Goal: Task Accomplishment & Management: Complete application form

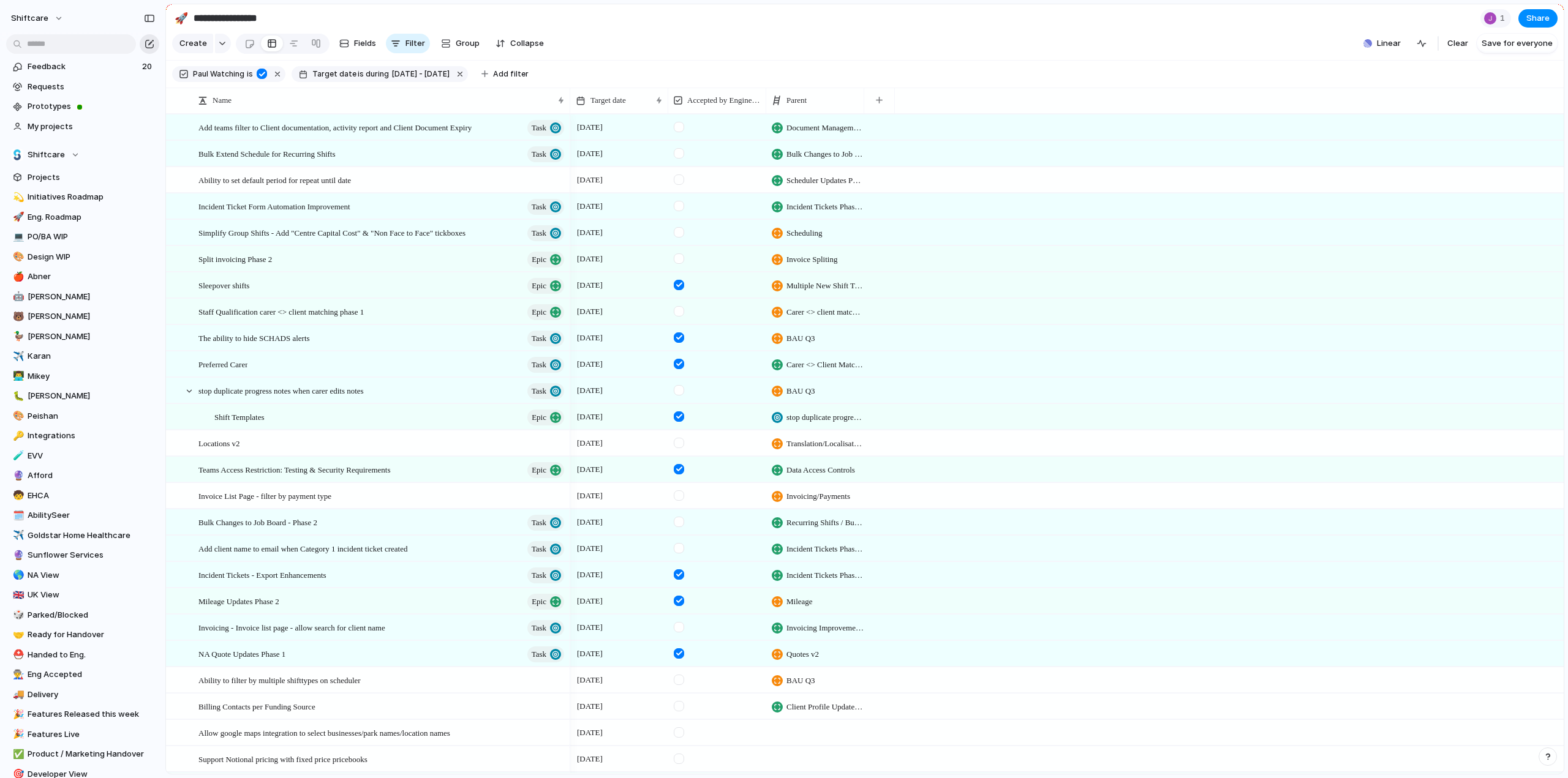
click at [147, 46] on div "button" at bounding box center [150, 44] width 10 height 10
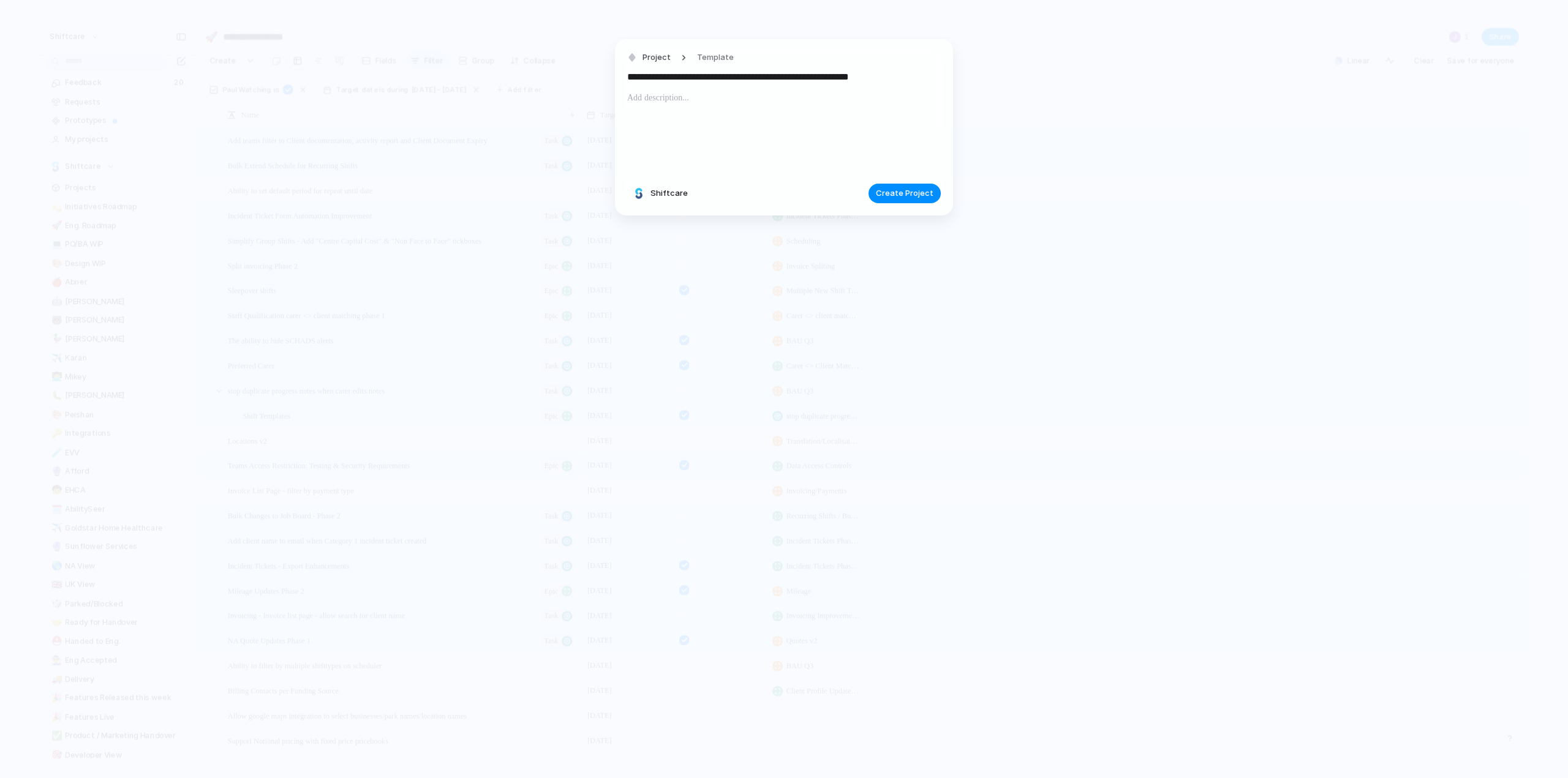
type input "**********"
click at [641, 108] on div at bounding box center [784, 132] width 314 height 83
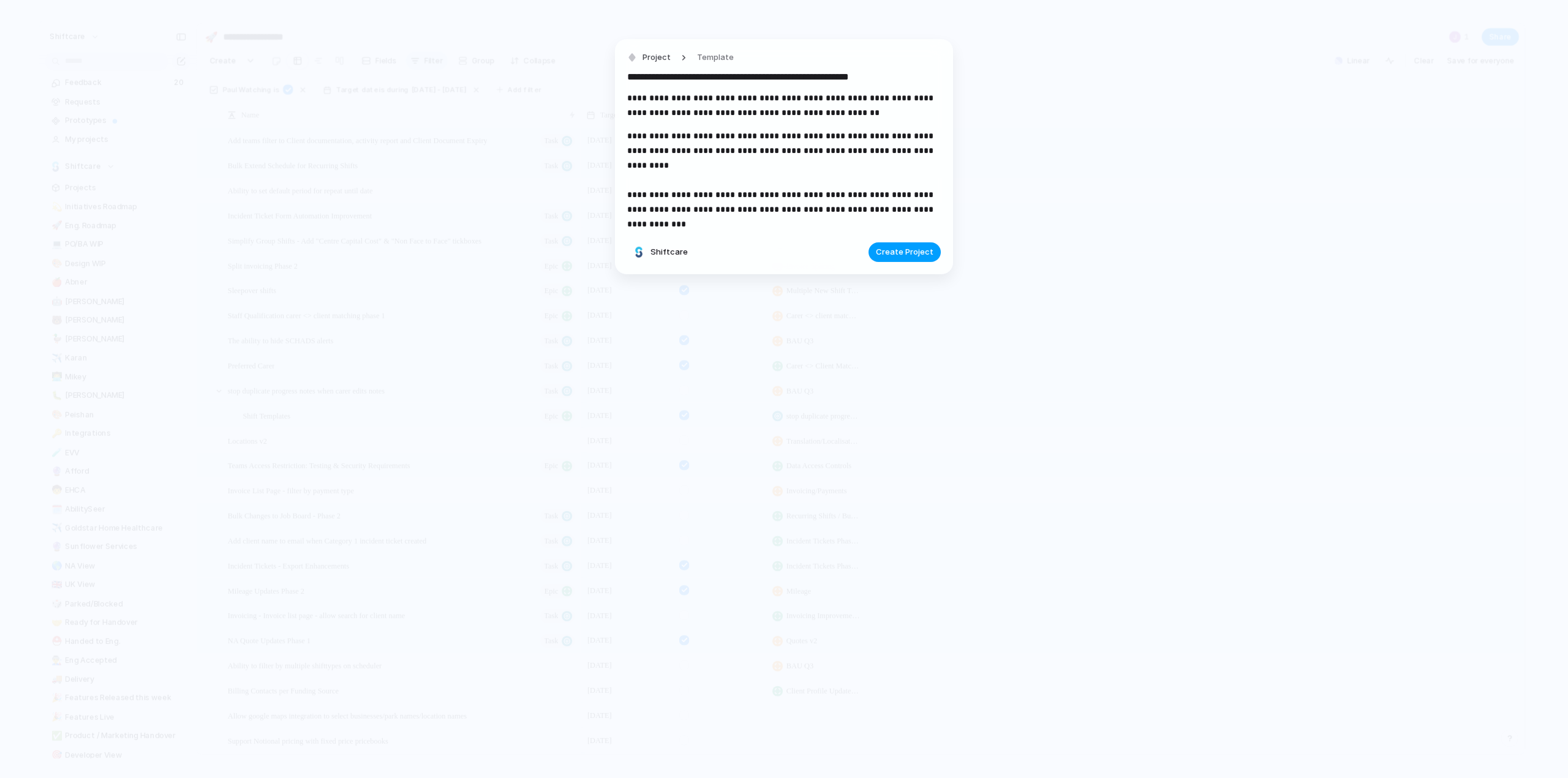
click at [925, 249] on span "Create Project" at bounding box center [905, 252] width 58 height 13
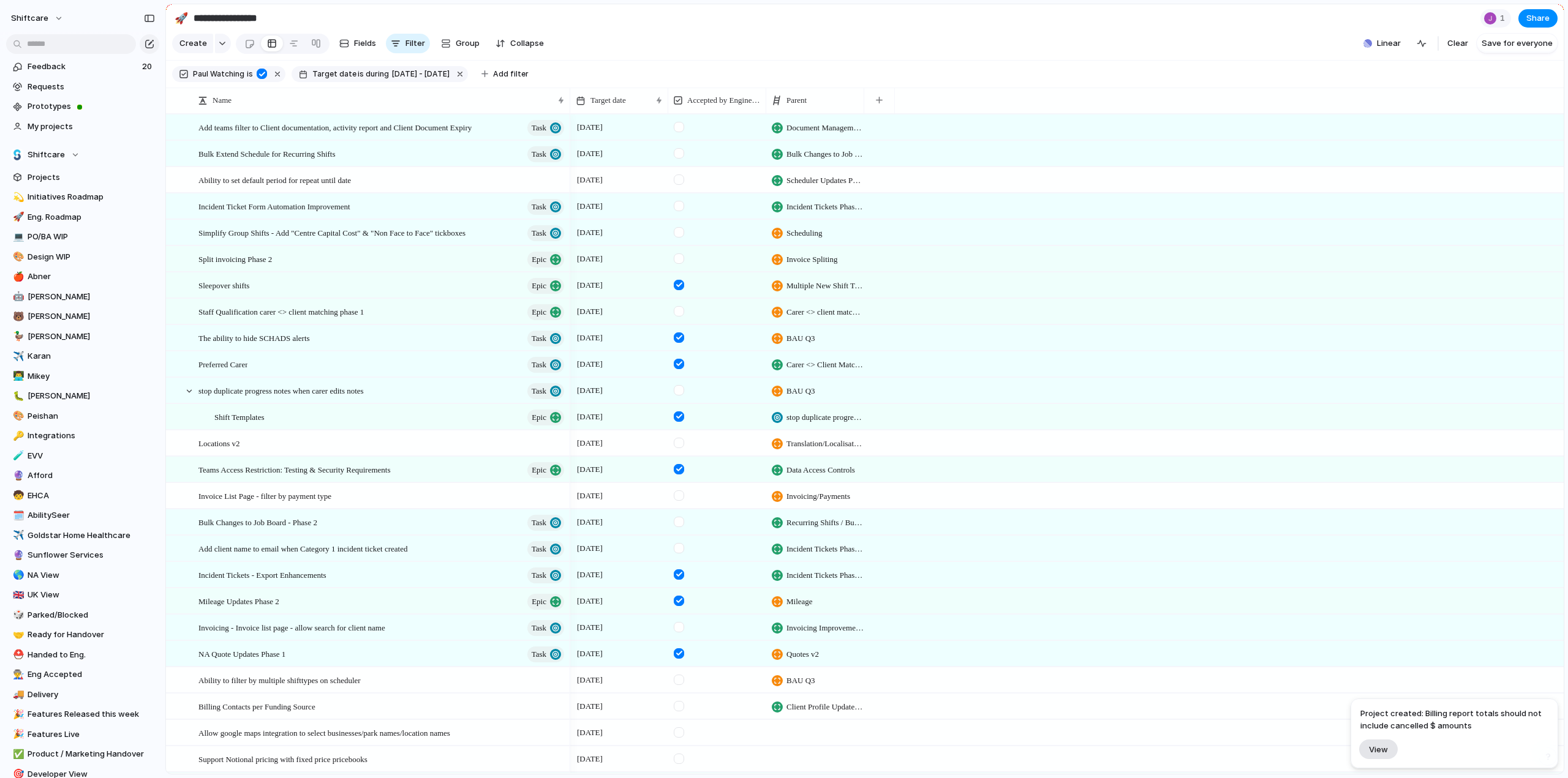
click at [1378, 748] on span "View" at bounding box center [1379, 749] width 19 height 11
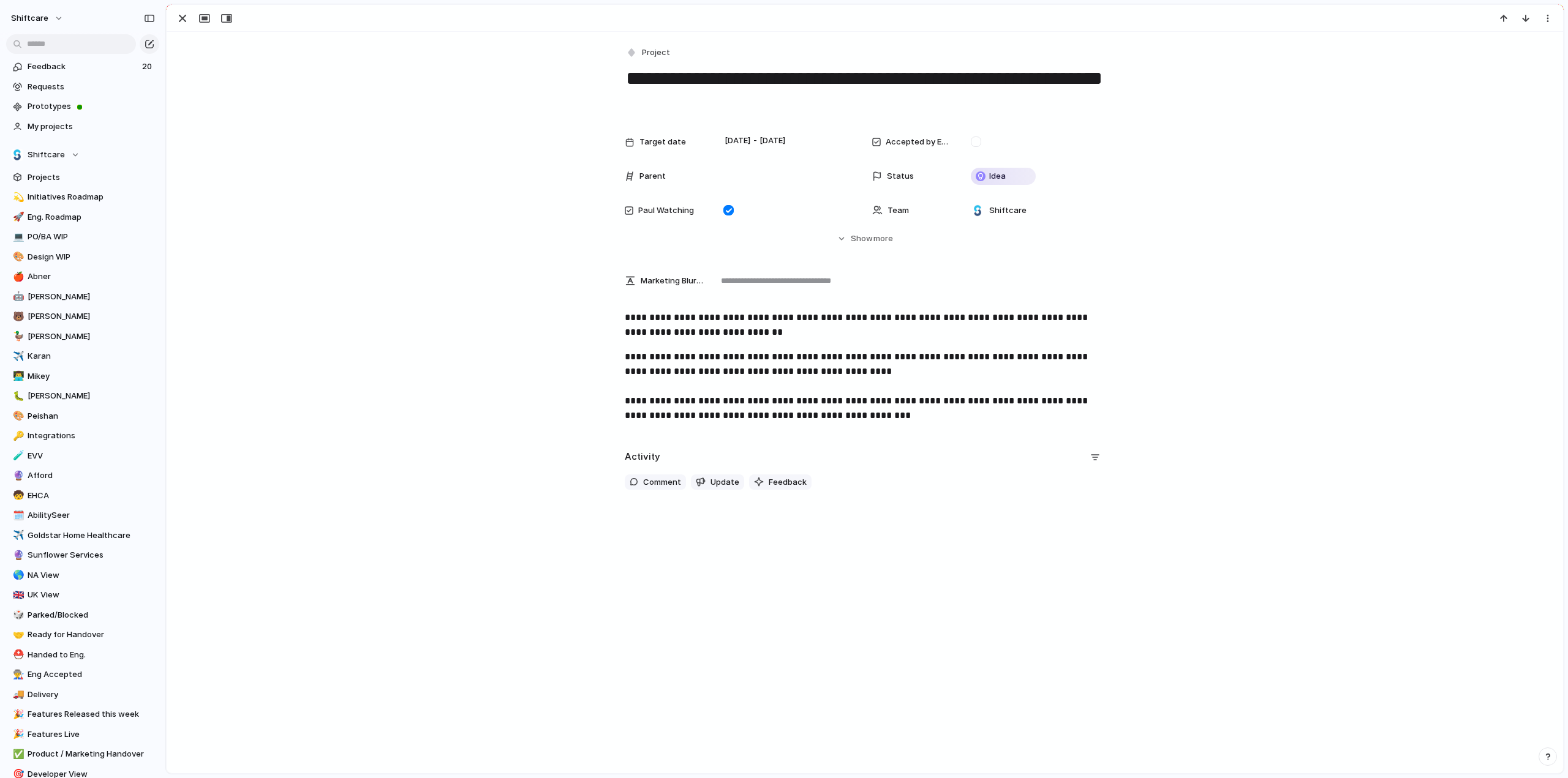
scroll to position [113, 0]
click at [839, 239] on button "Hide Show more" at bounding box center [864, 238] width 480 height 22
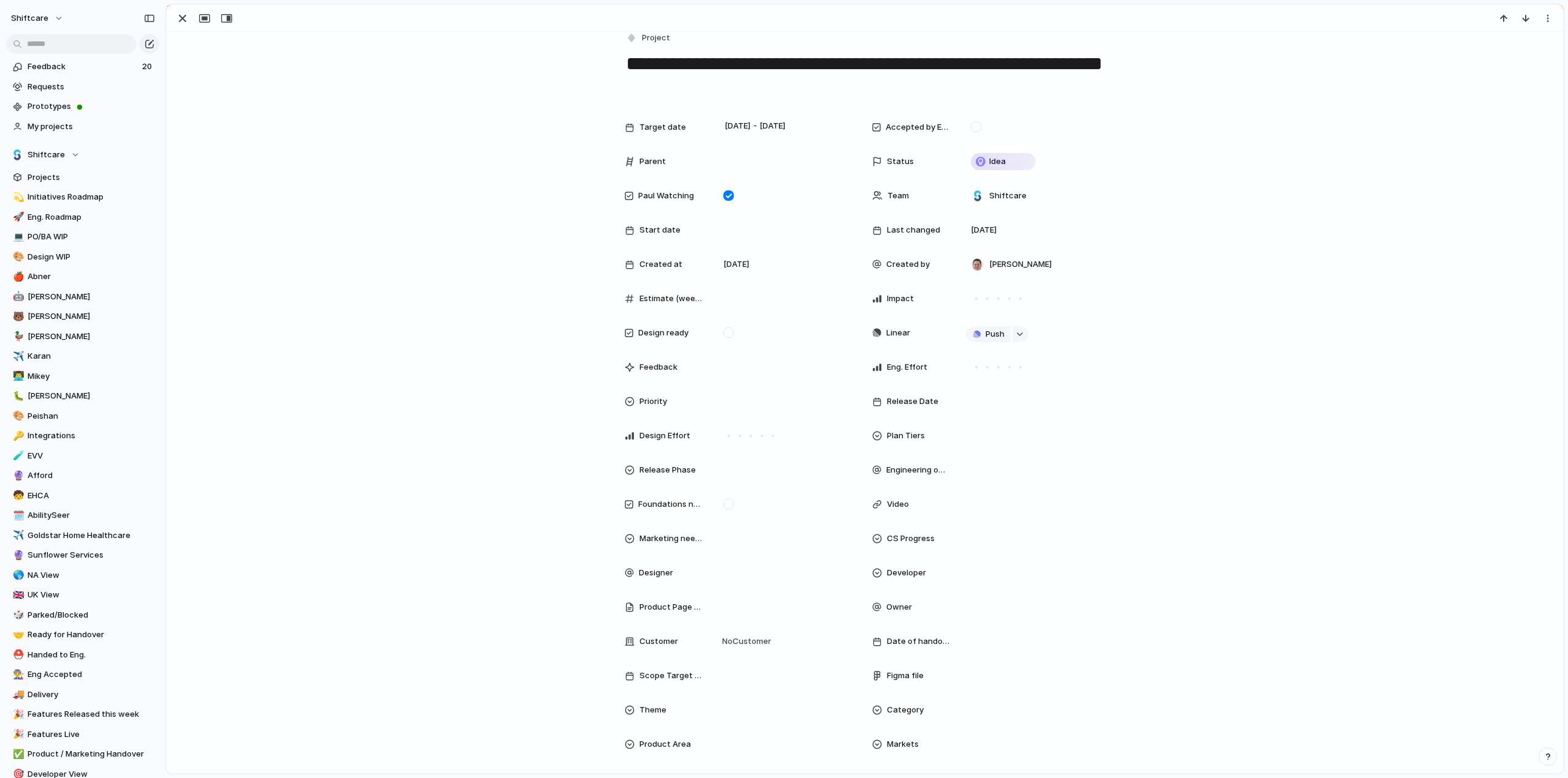
scroll to position [0, 0]
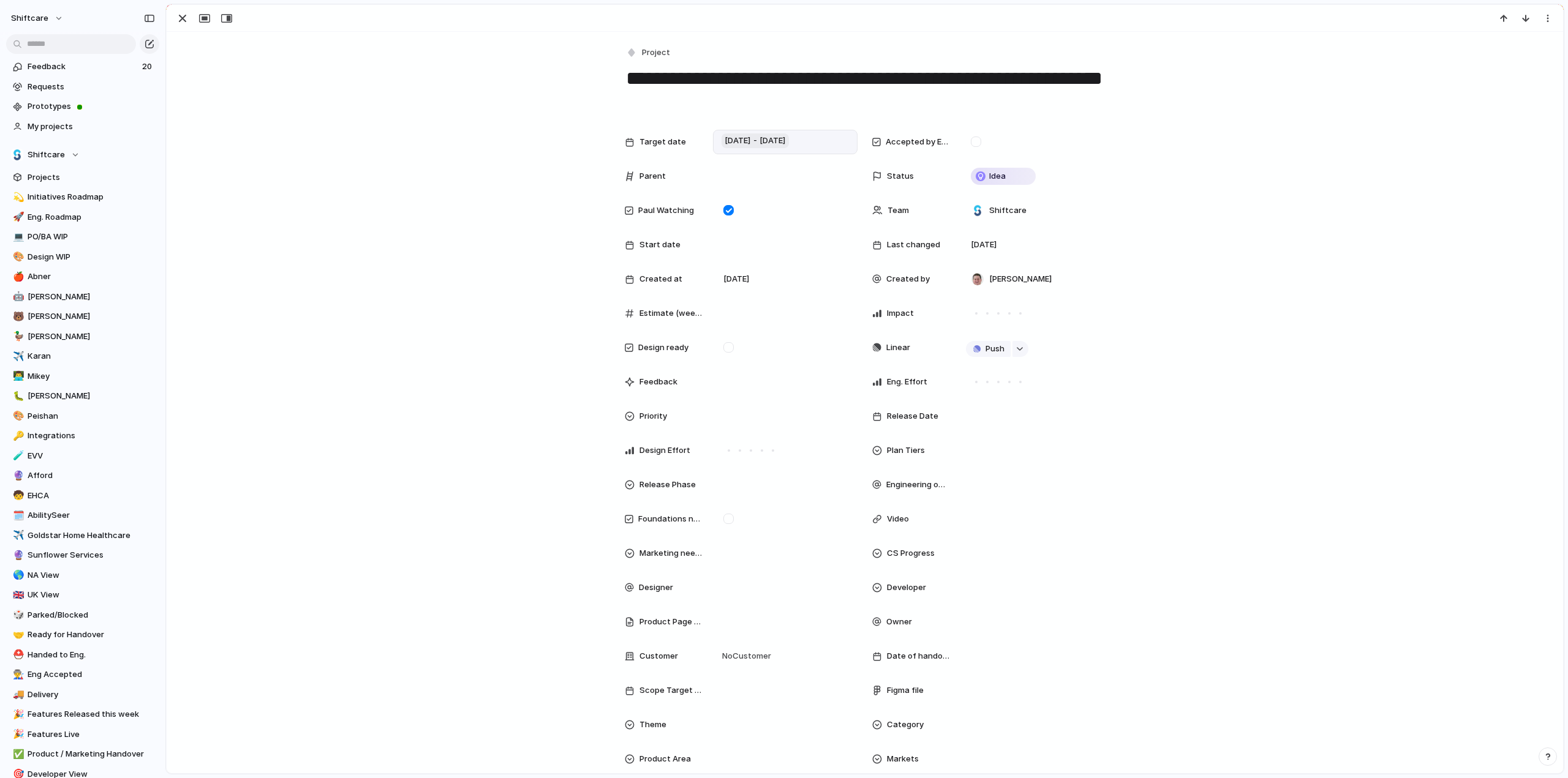
click at [748, 138] on span "[DATE] - [DATE]" at bounding box center [755, 140] width 68 height 14
click at [808, 172] on span "Quarter" at bounding box center [809, 171] width 31 height 13
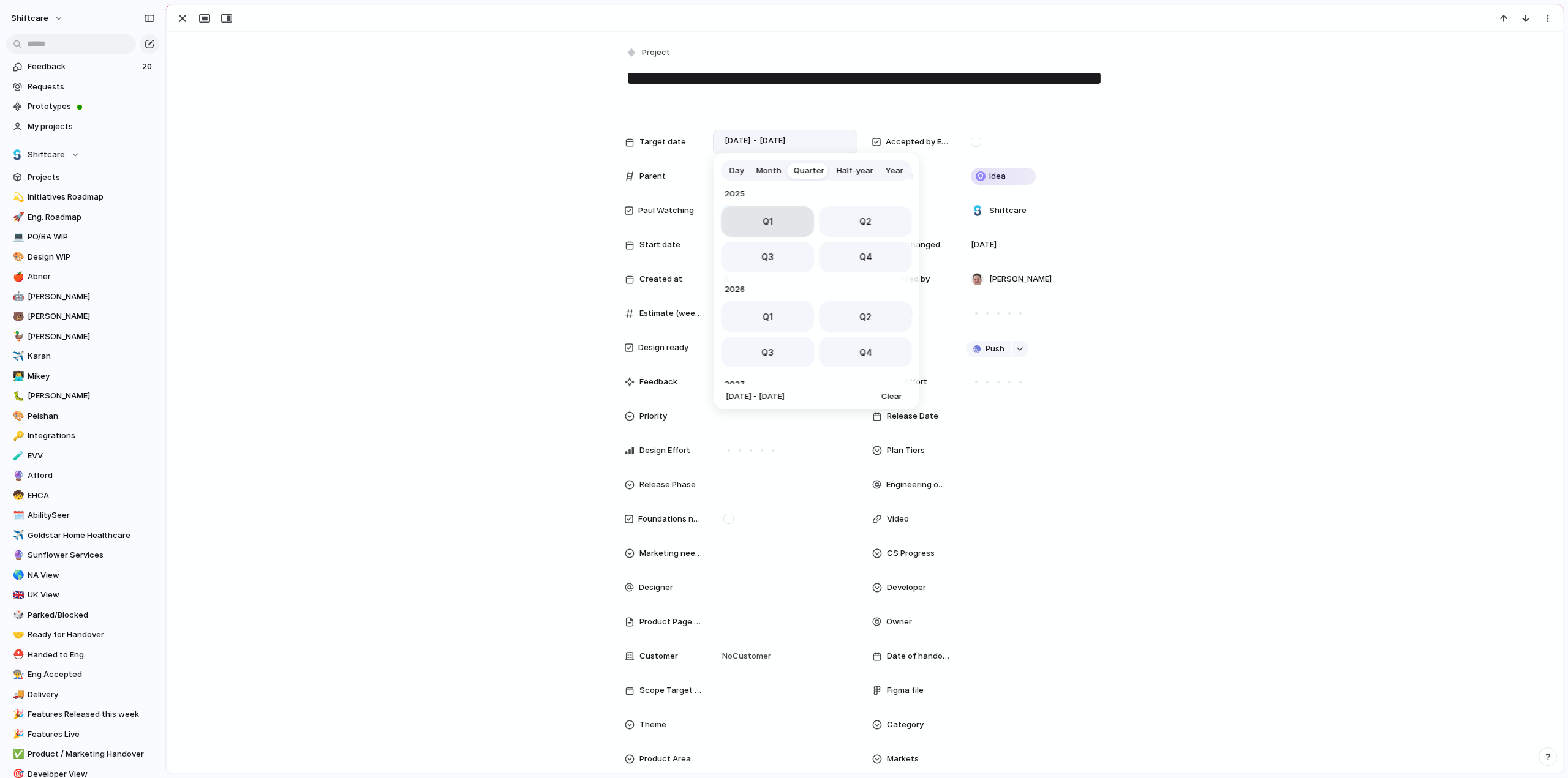
click at [767, 222] on span "Q1" at bounding box center [767, 221] width 11 height 13
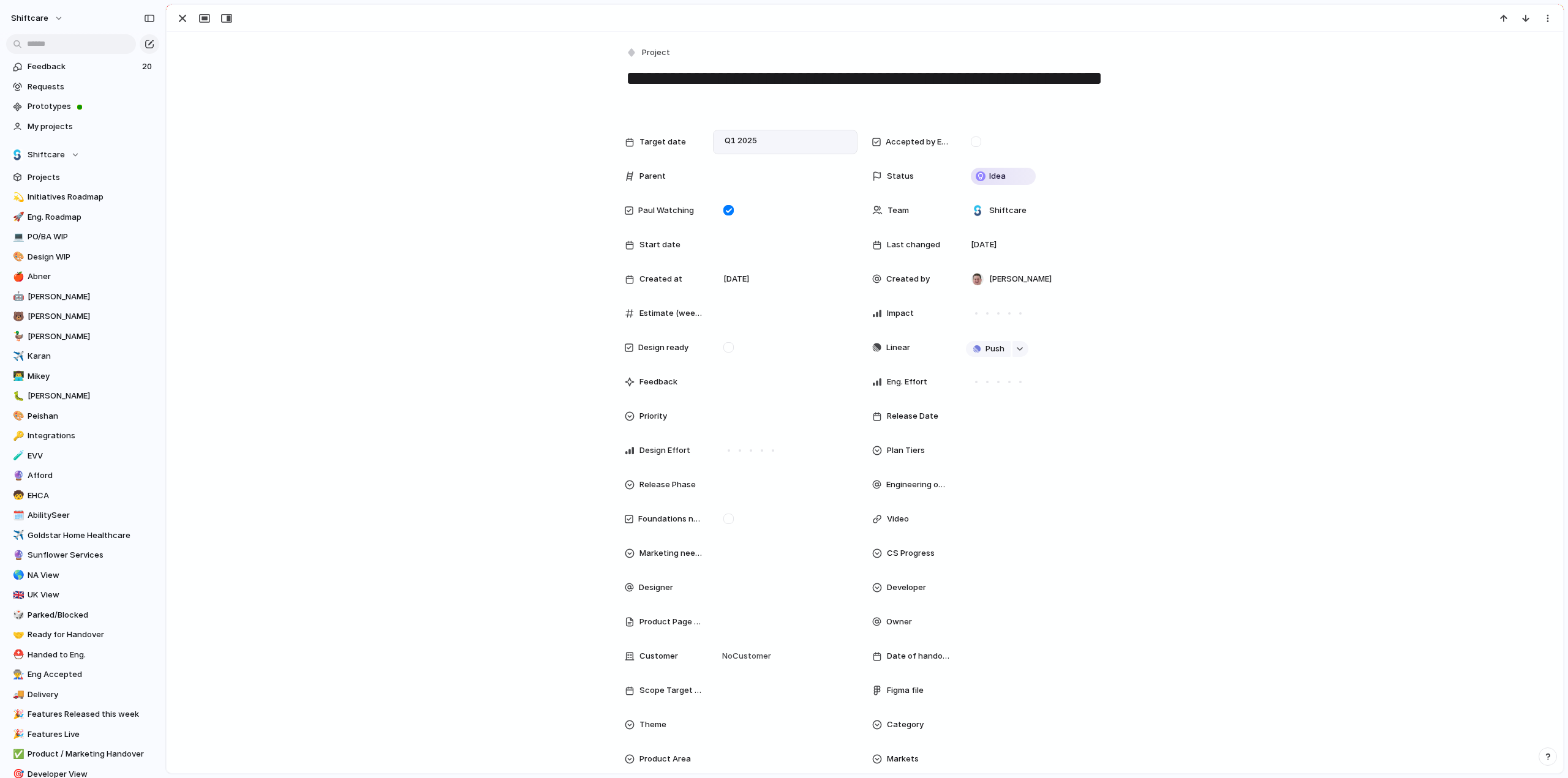
scroll to position [86, 0]
click at [736, 140] on span "Q1 2025" at bounding box center [741, 140] width 39 height 14
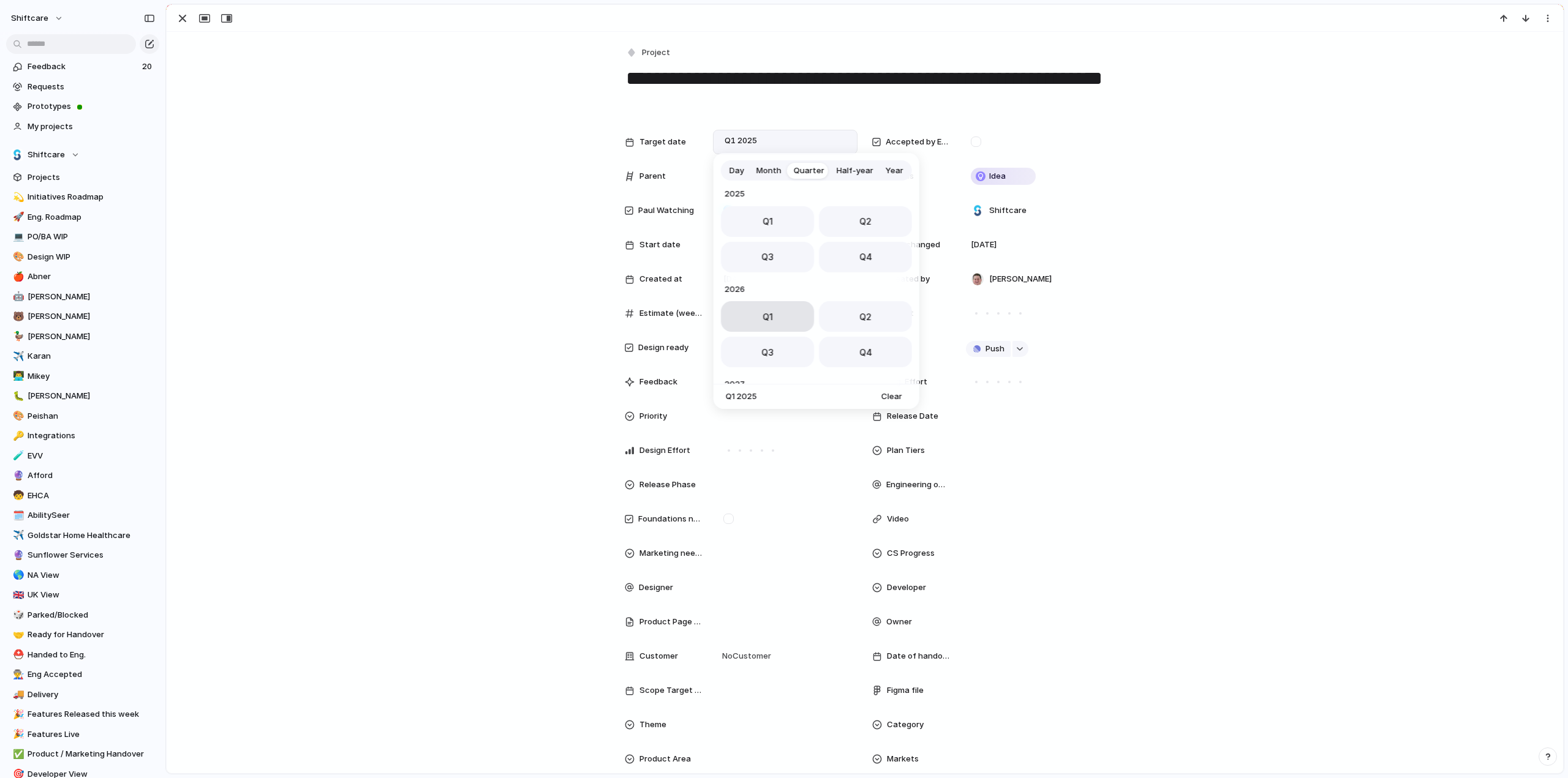
click at [766, 321] on span "Q1" at bounding box center [767, 317] width 11 height 13
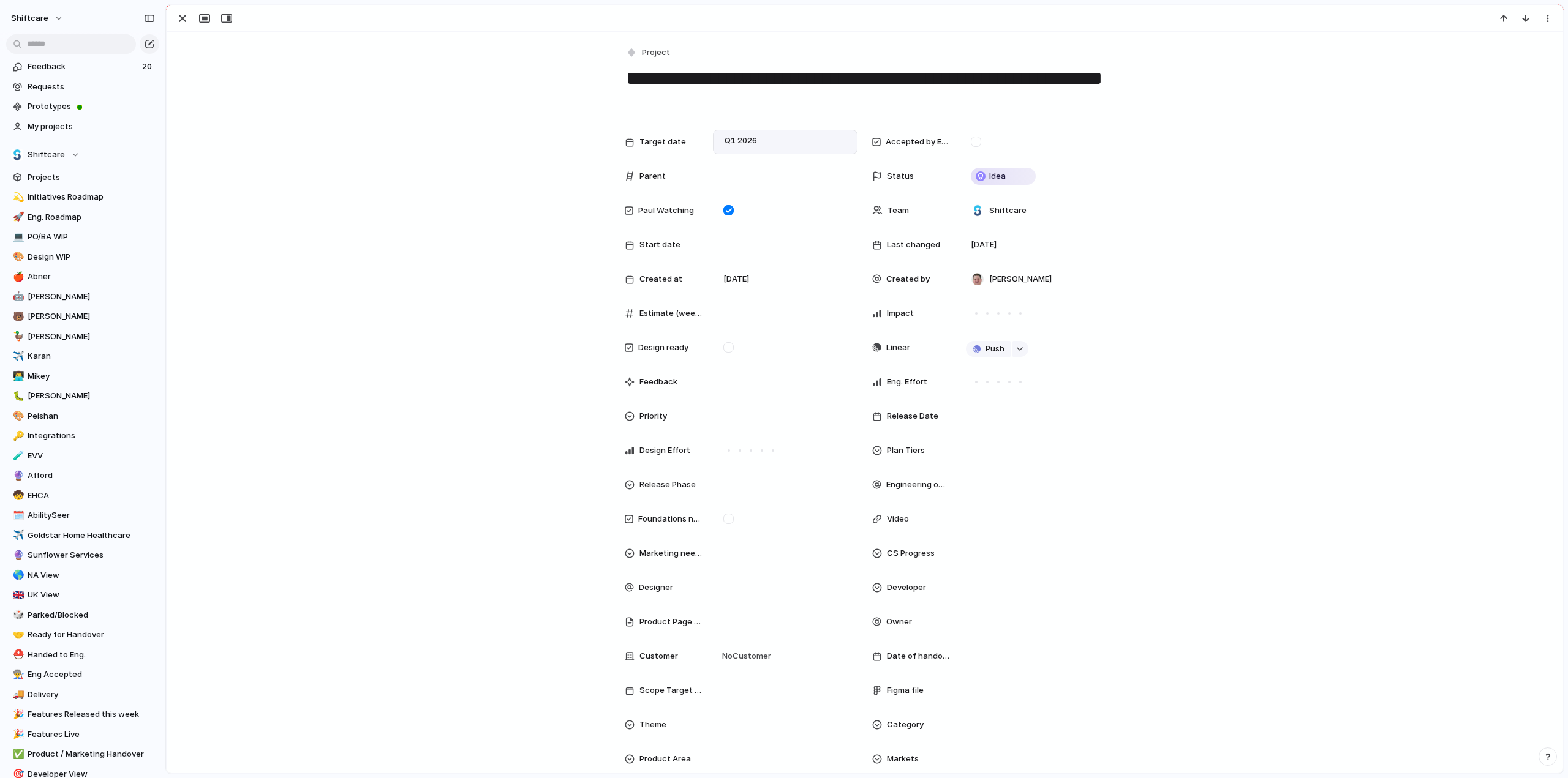
scroll to position [183, 0]
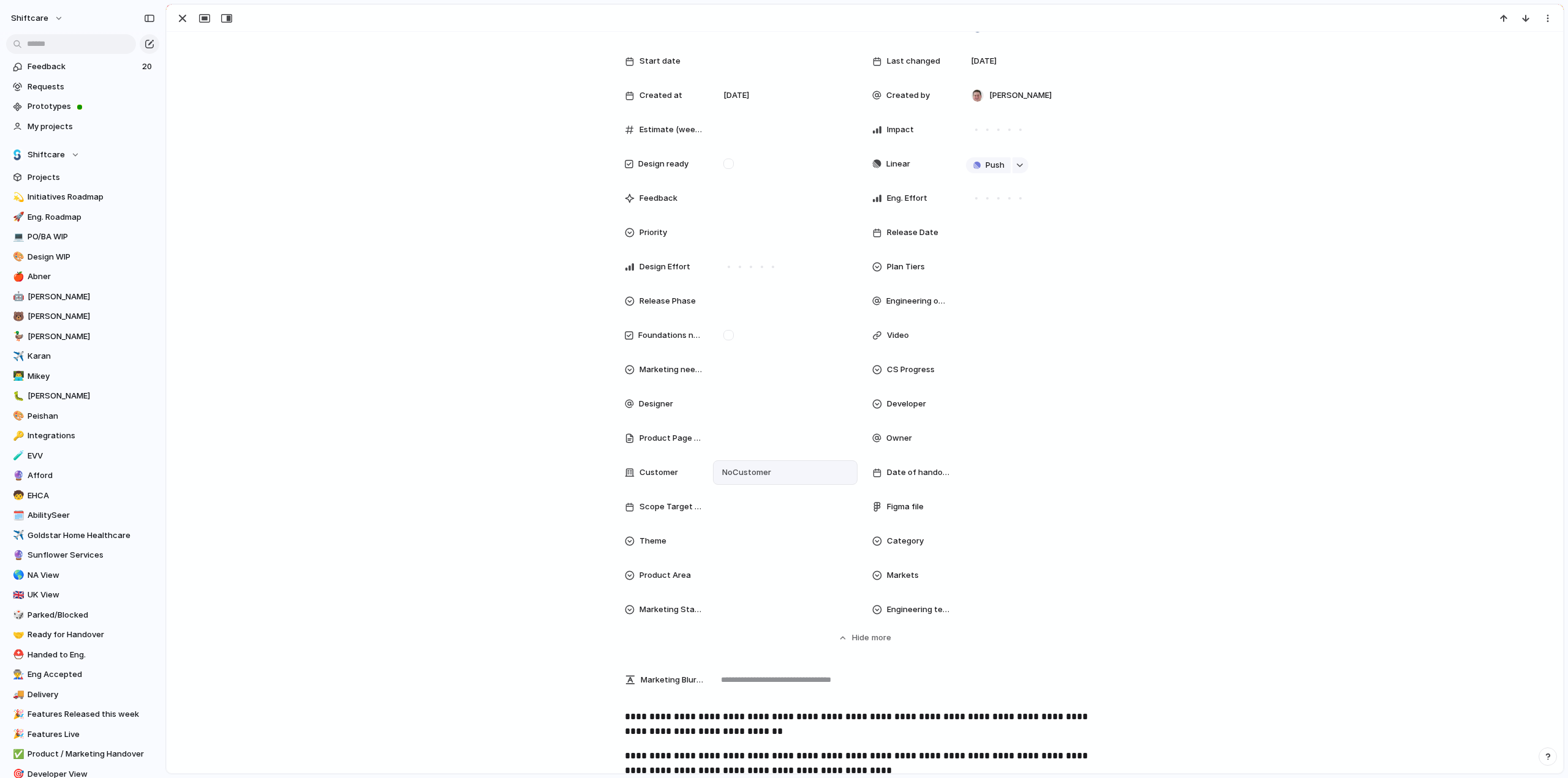
click at [768, 473] on div "No Customer" at bounding box center [785, 473] width 133 height 14
type input "****"
click at [726, 525] on div at bounding box center [726, 522] width 21 height 21
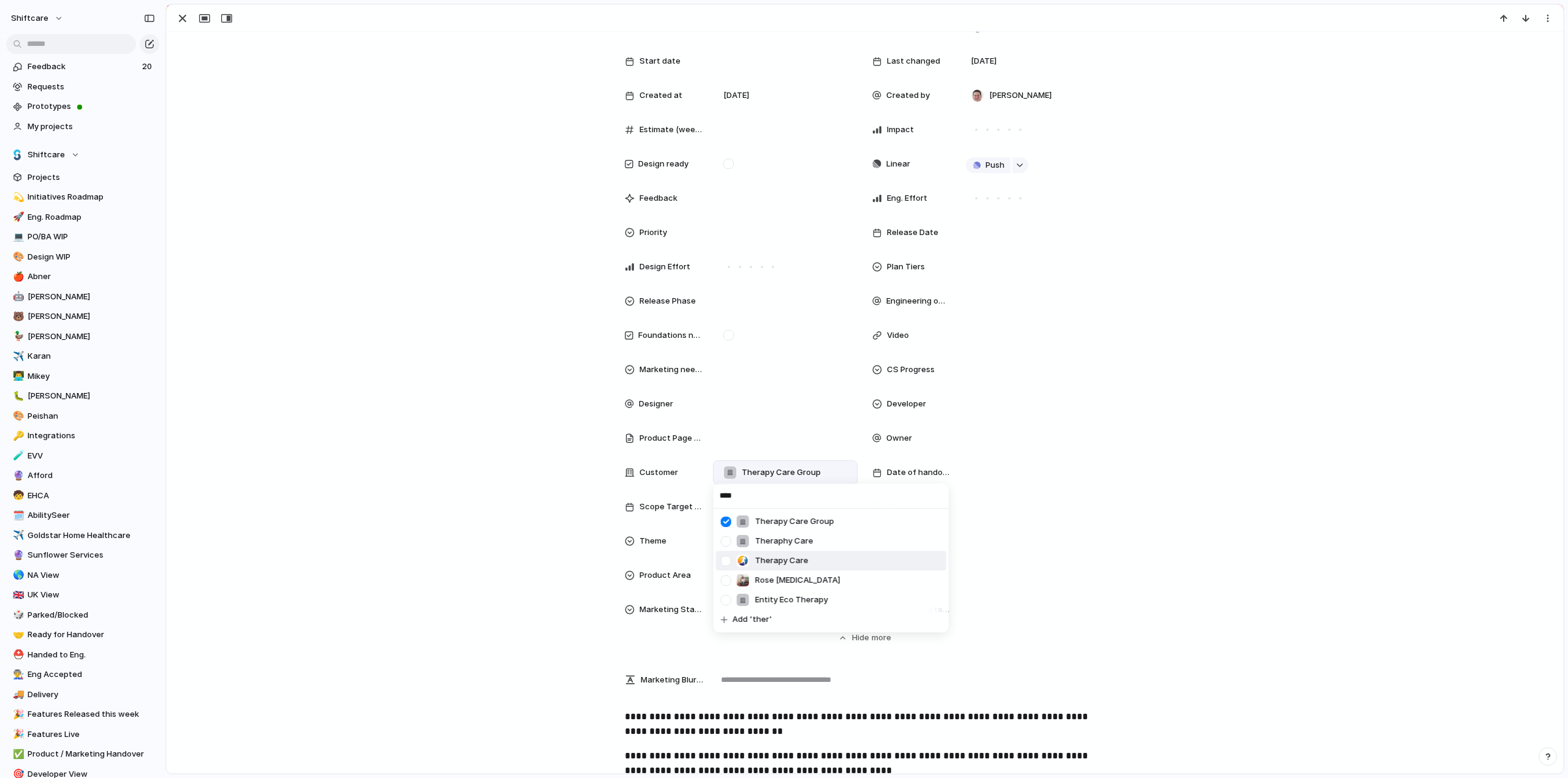
click at [721, 562] on div at bounding box center [726, 561] width 21 height 21
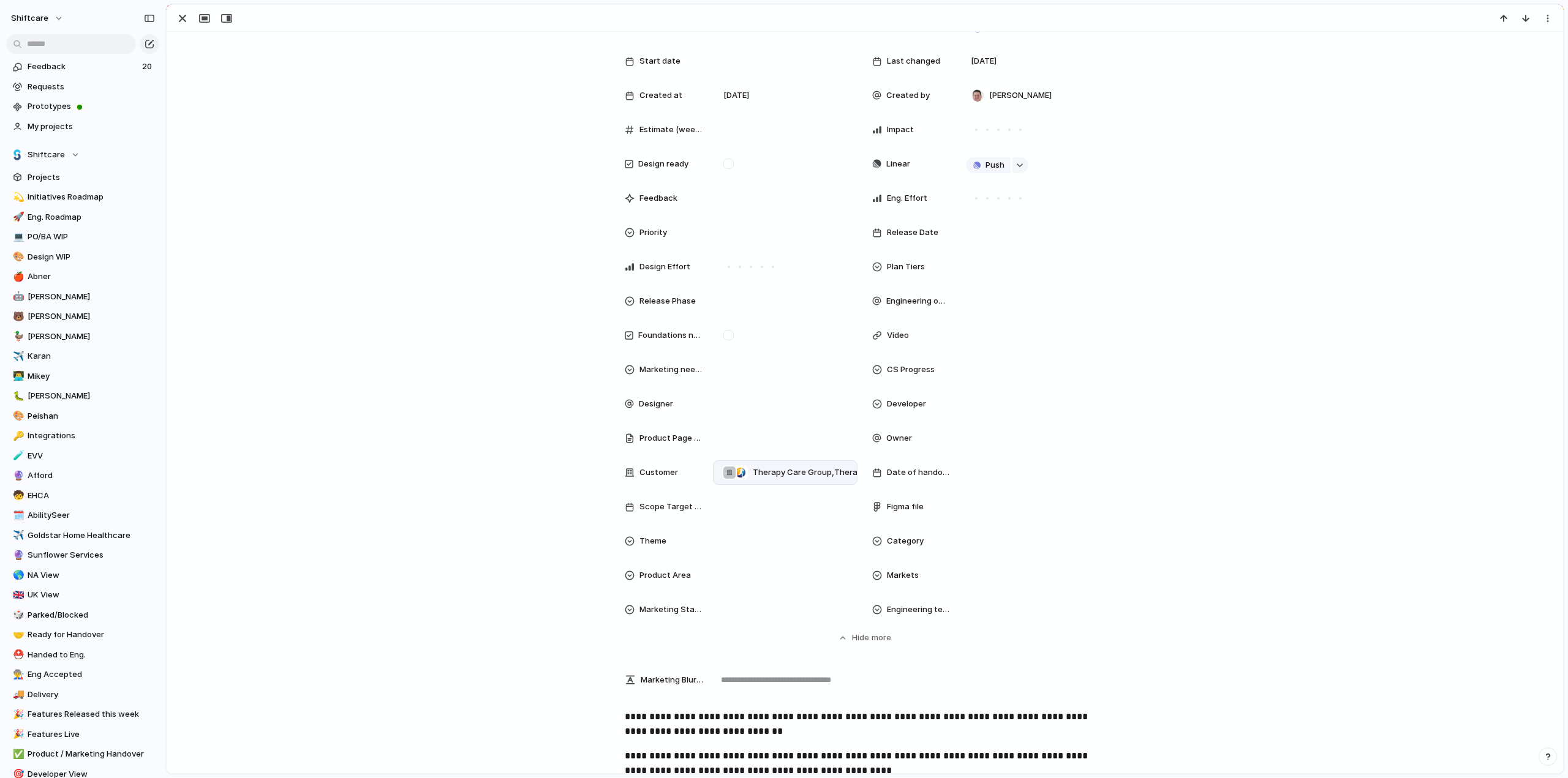
click at [405, 453] on div "**** Therapy Care Group Theraphy Care Therapy Care Rose [MEDICAL_DATA] Entity E…" at bounding box center [784, 389] width 1568 height 778
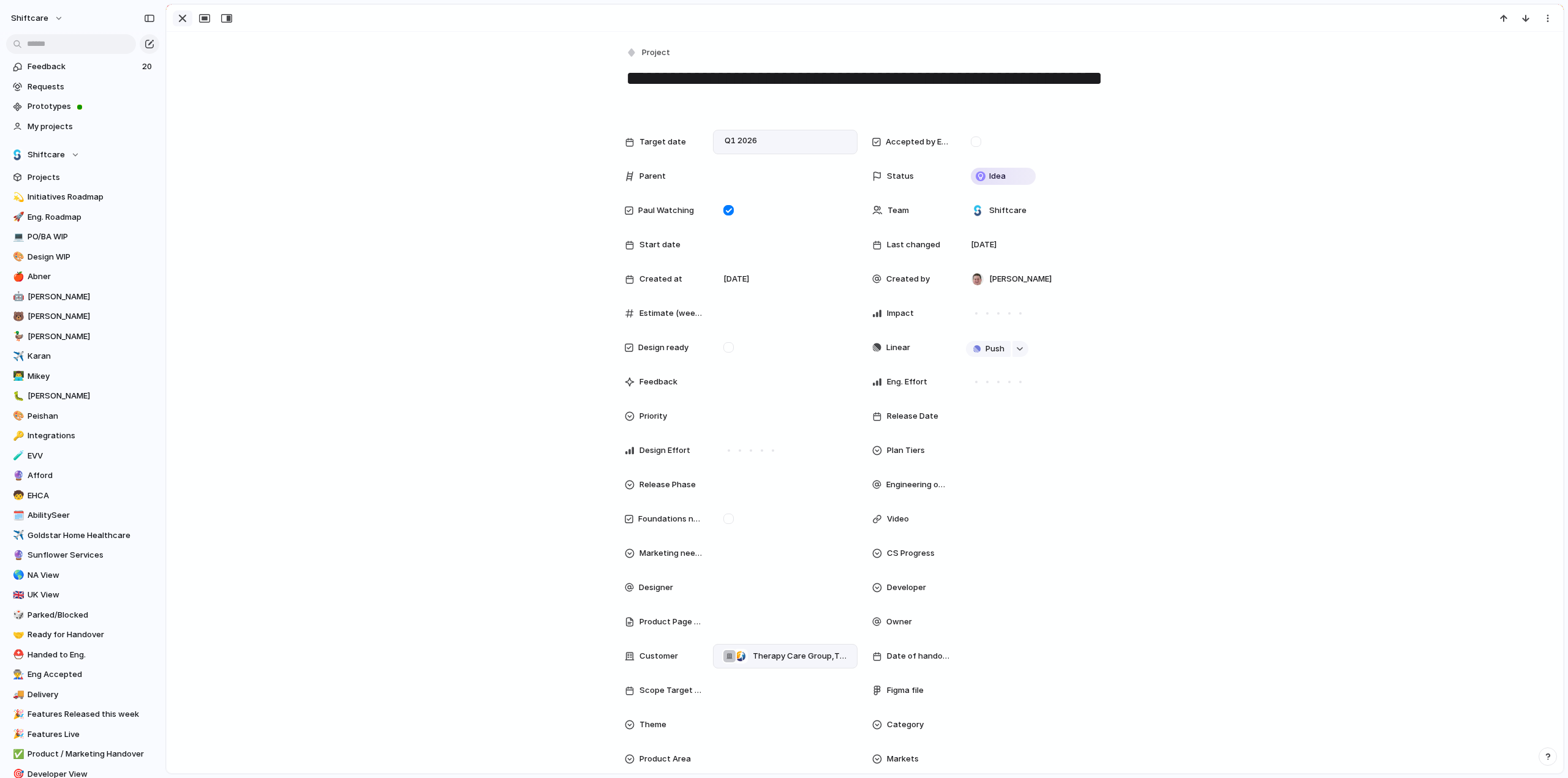
click at [181, 19] on div "button" at bounding box center [182, 17] width 14 height 14
